Goal: Navigation & Orientation: Find specific page/section

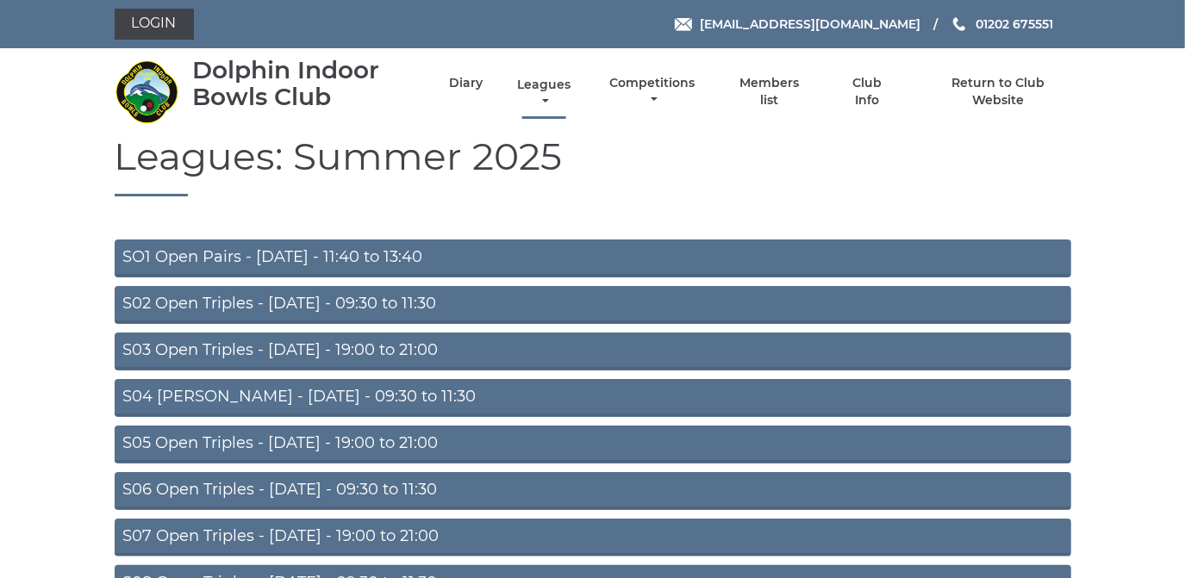
click at [537, 86] on link "Leagues" at bounding box center [544, 94] width 62 height 34
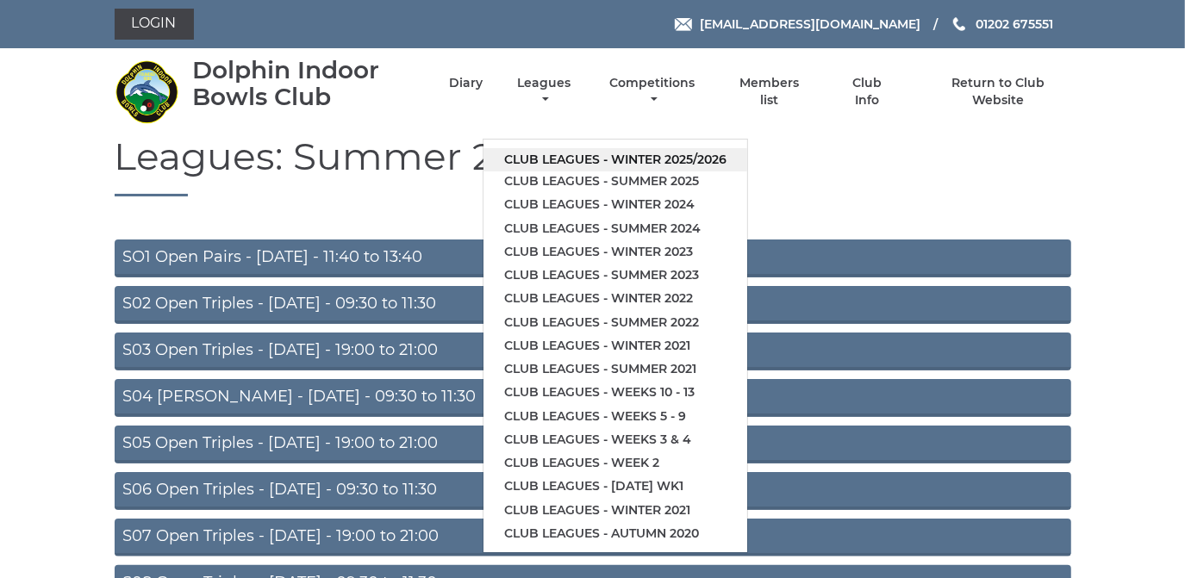
click at [547, 158] on link "Club leagues - Winter 2025/2026" at bounding box center [615, 159] width 264 height 23
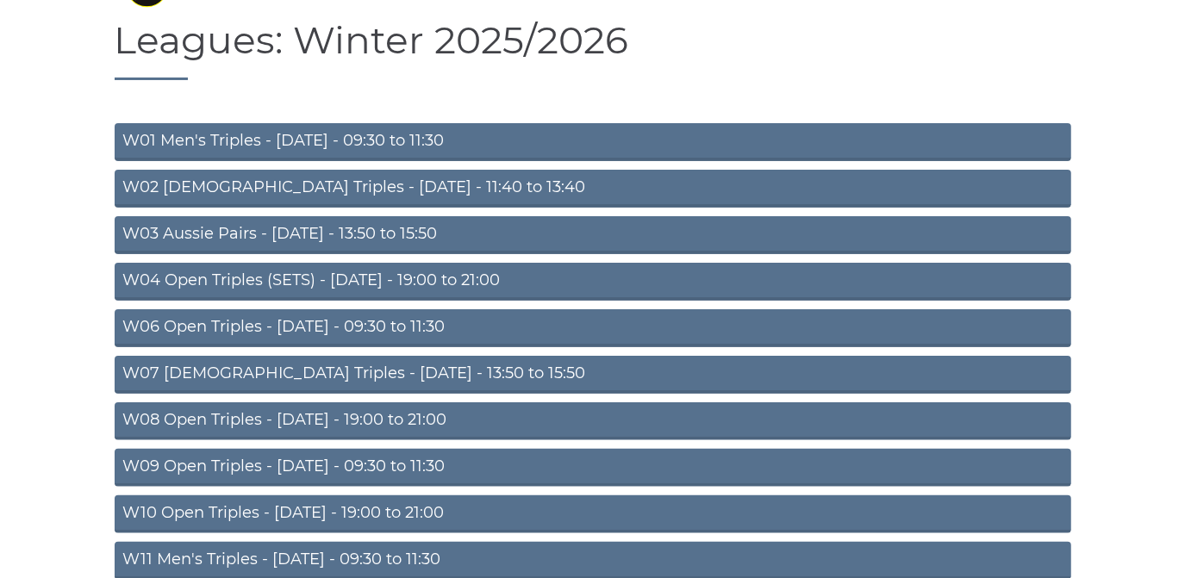
scroll to position [234, 0]
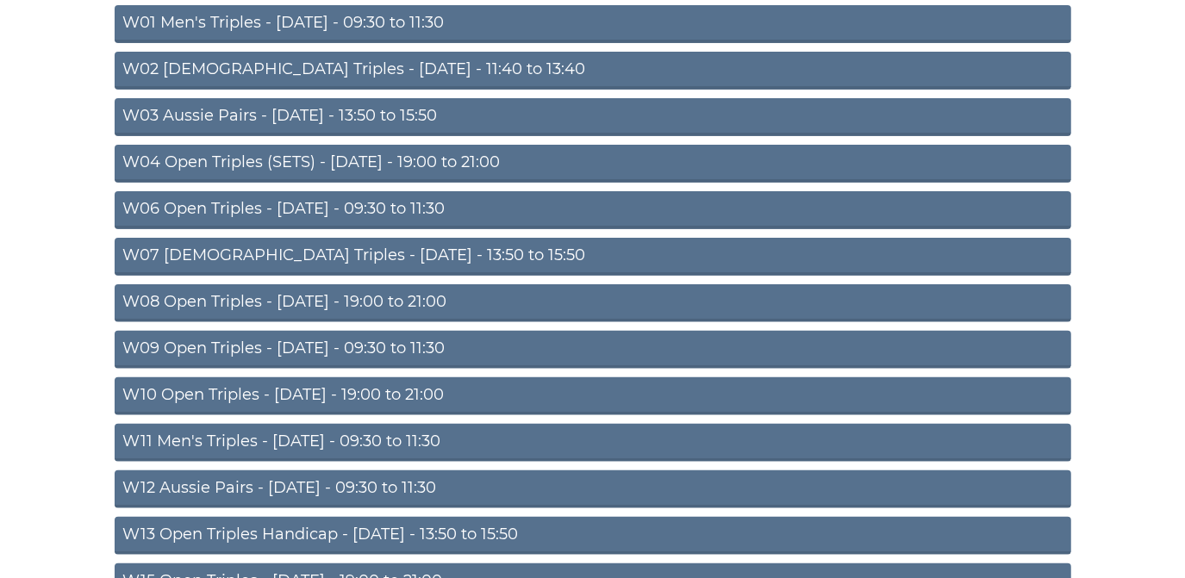
click at [382, 293] on link "W08 Open Triples - [DATE] - 19:00 to 21:00" at bounding box center [593, 303] width 956 height 38
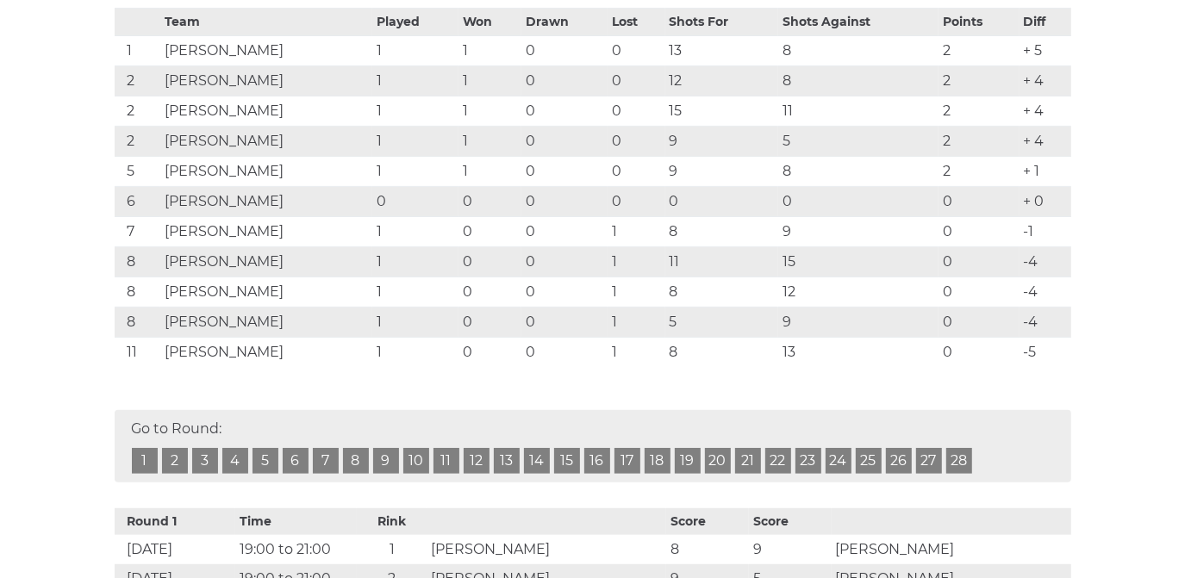
scroll to position [313, 0]
